Goal: Information Seeking & Learning: Learn about a topic

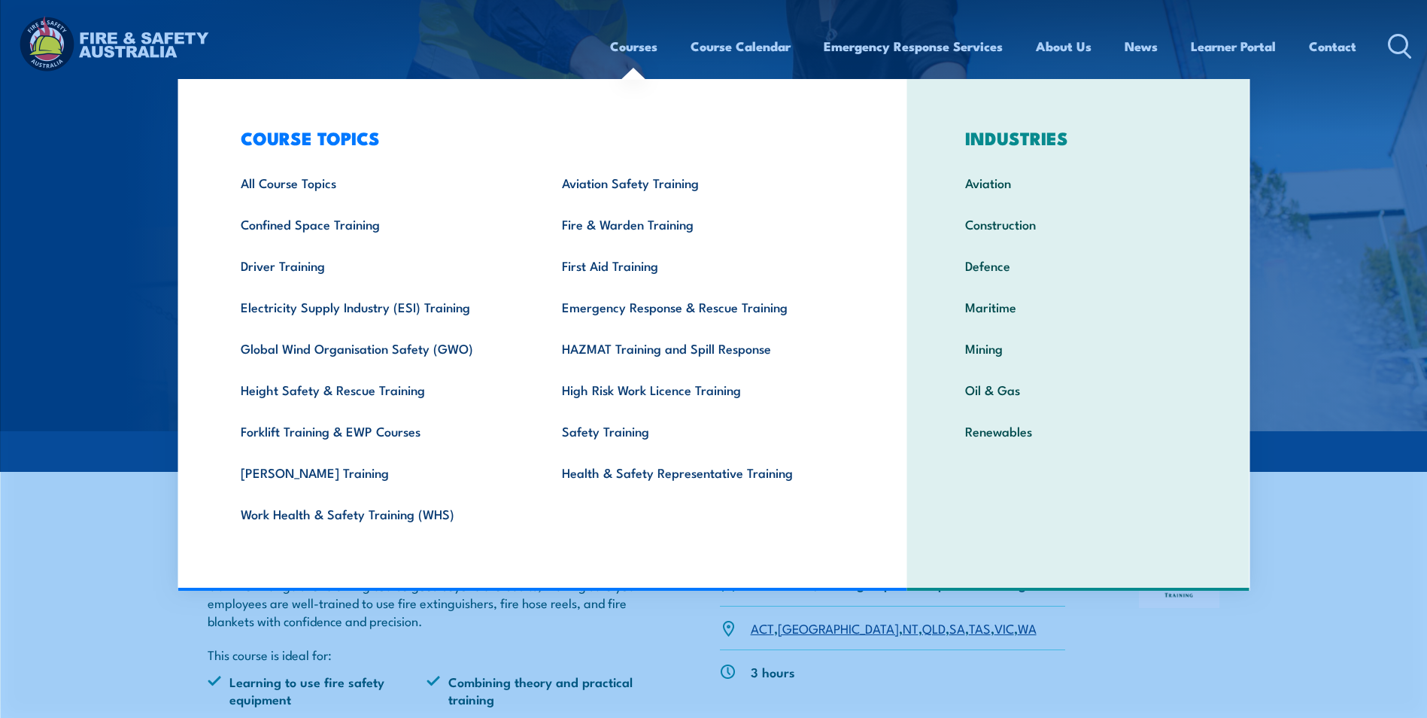
click at [624, 44] on link "Courses" at bounding box center [633, 46] width 47 height 40
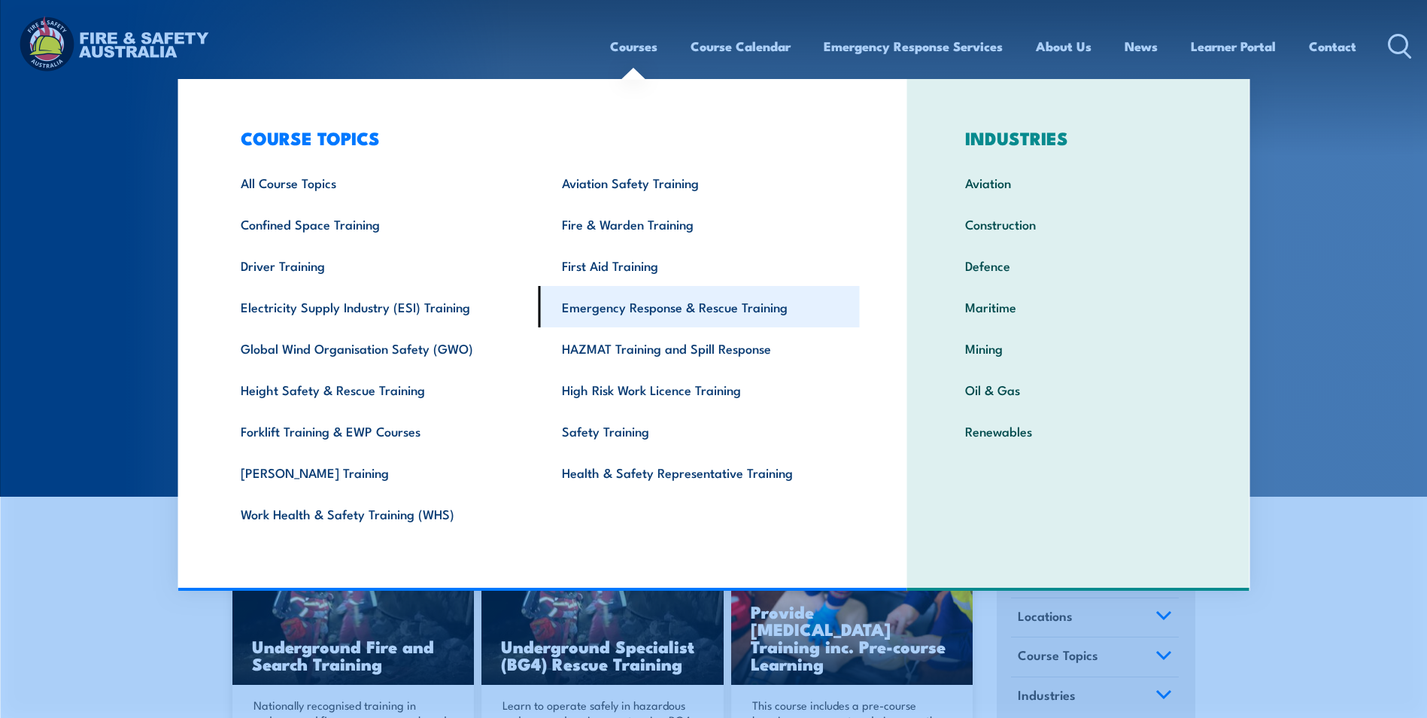
click at [616, 316] on link "Emergency Response & Rescue Training" at bounding box center [699, 306] width 321 height 41
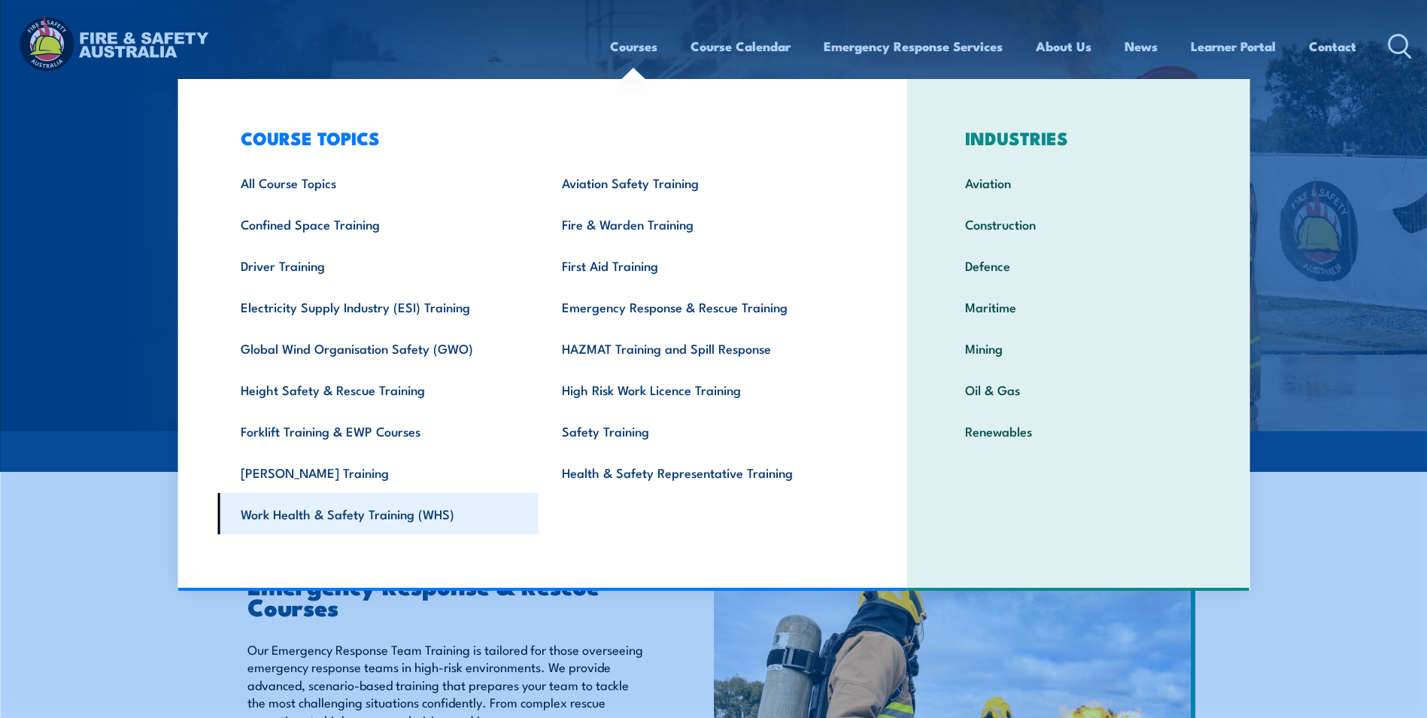
click at [300, 506] on link "Work Health & Safety Training (WHS)" at bounding box center [377, 513] width 321 height 41
